Goal: Information Seeking & Learning: Learn about a topic

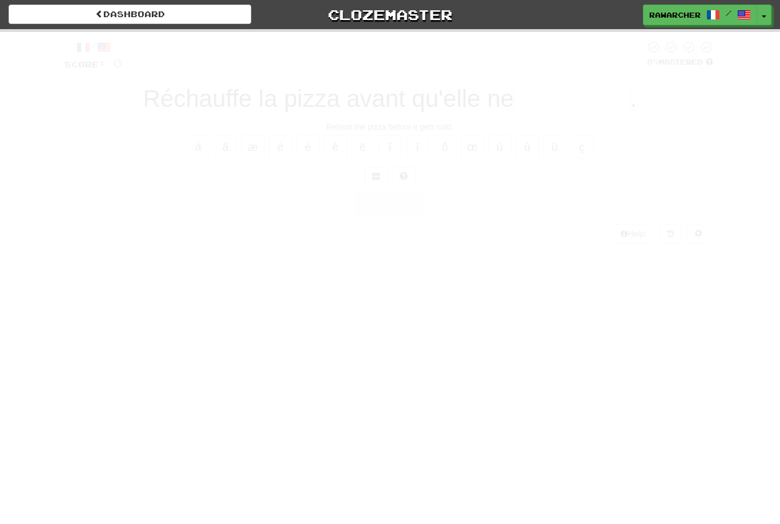
scroll to position [35, 0]
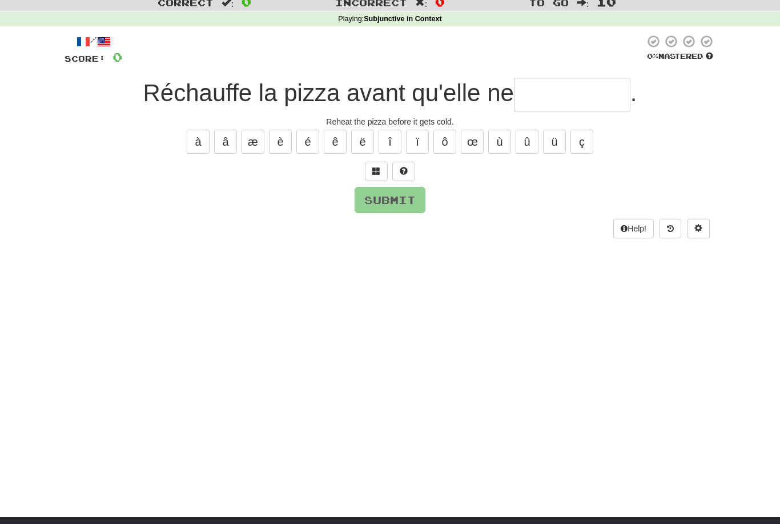
click at [559, 90] on input "text" at bounding box center [572, 95] width 117 height 34
type input "*"
click at [307, 155] on div "/ Score: 0 0 % Mastered Réchauffe la pizza avant qu'elle ne * . Reheat the pizz…" at bounding box center [390, 135] width 651 height 203
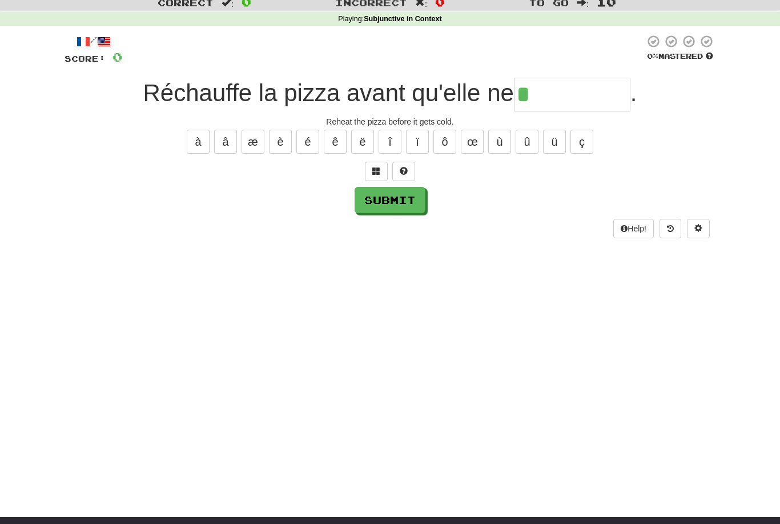
click at [587, 92] on input "*" at bounding box center [572, 95] width 117 height 34
click at [310, 140] on button "é" at bounding box center [307, 142] width 23 height 24
click at [304, 147] on button "é" at bounding box center [307, 142] width 23 height 24
type input "**********"
click at [406, 197] on button "Submit" at bounding box center [390, 200] width 71 height 26
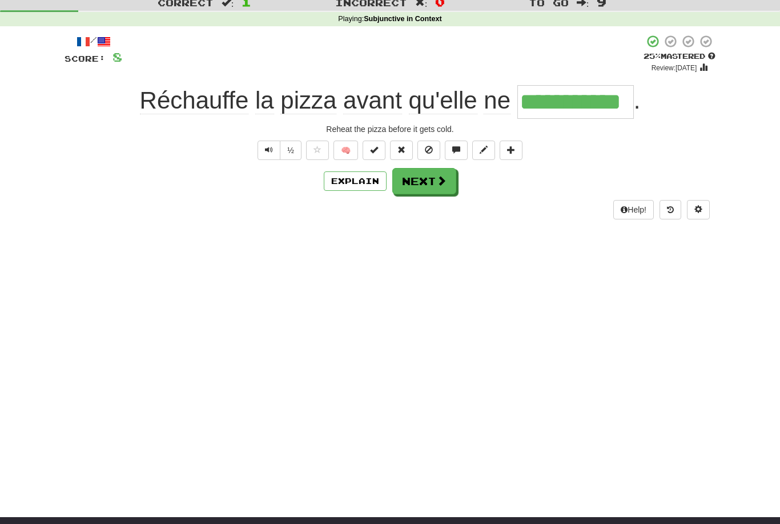
click at [441, 176] on span at bounding box center [441, 180] width 10 height 10
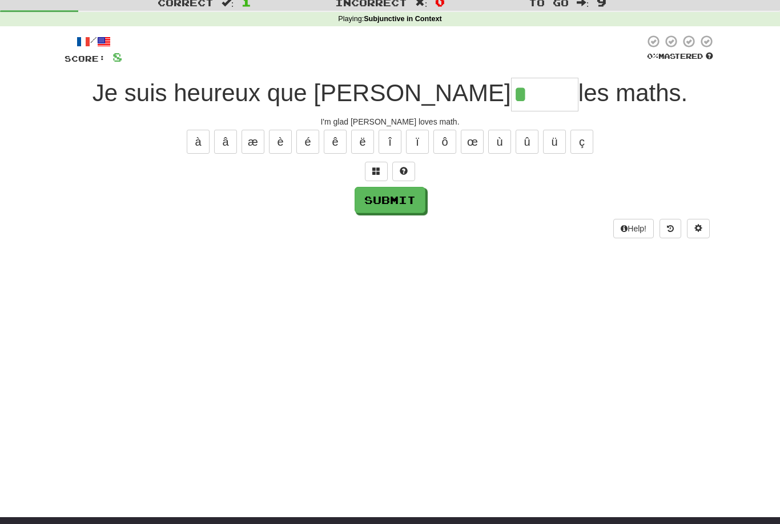
click at [389, 143] on button "î" at bounding box center [390, 142] width 23 height 24
type input "*****"
click at [391, 198] on button "Submit" at bounding box center [390, 200] width 71 height 26
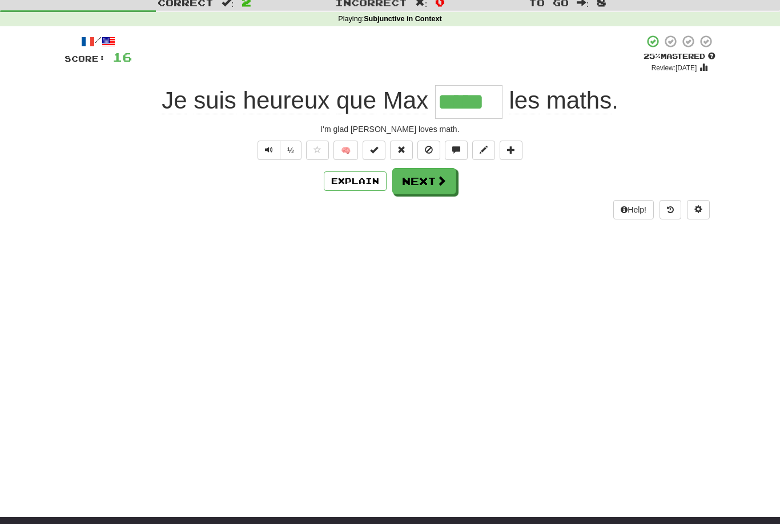
click at [440, 181] on span at bounding box center [441, 180] width 10 height 10
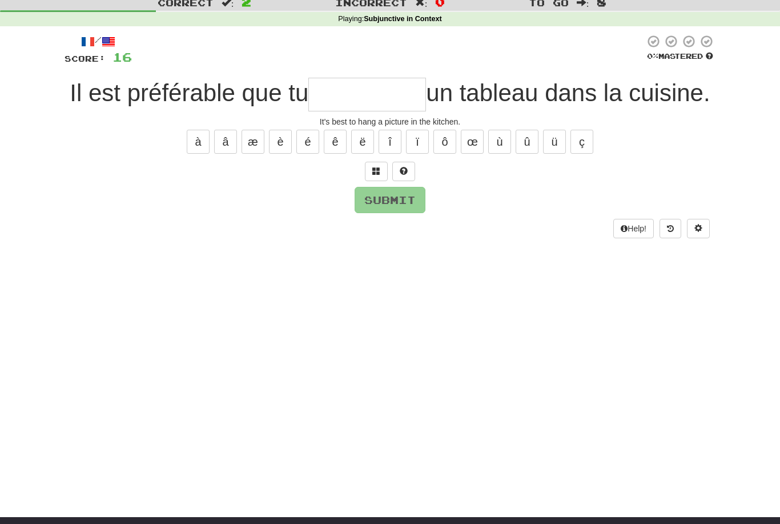
type input "*"
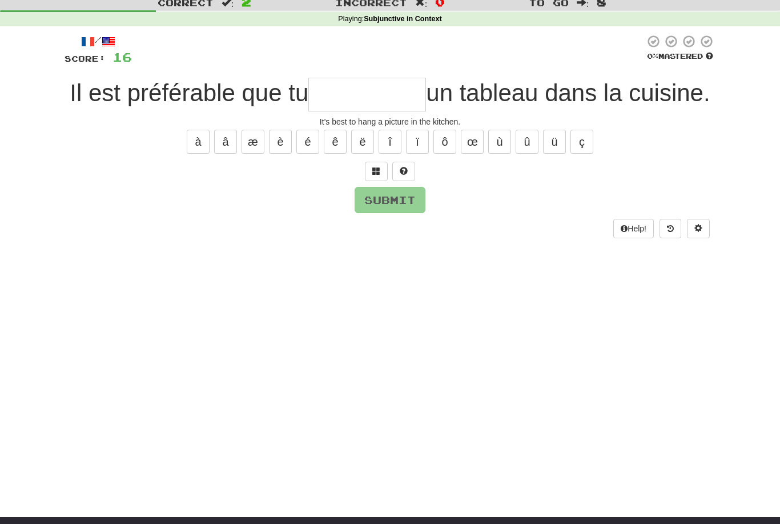
type input "*"
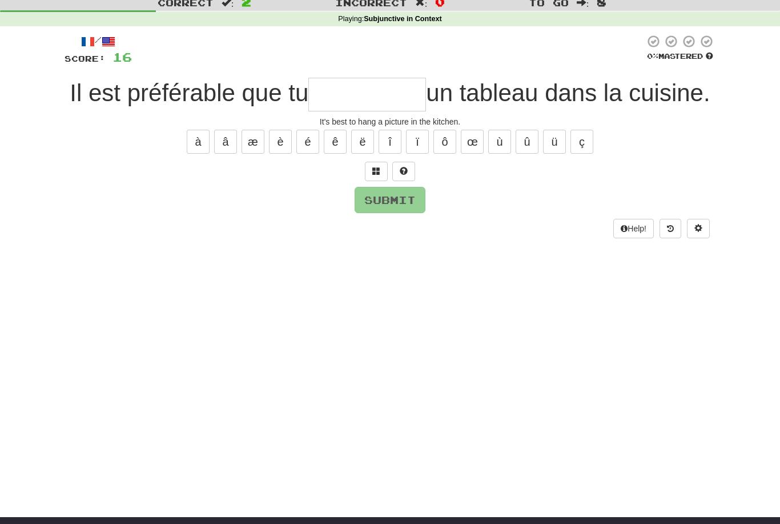
type input "*"
